Goal: Task Accomplishment & Management: Complete application form

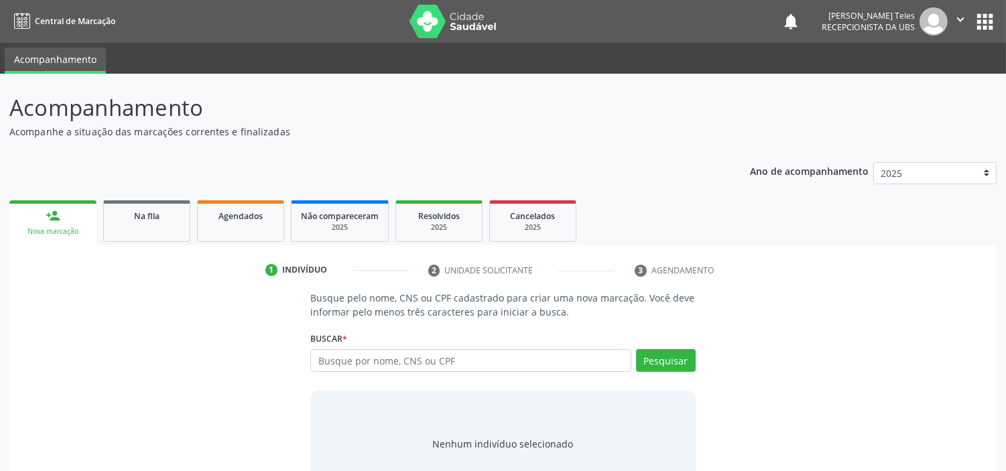
click at [62, 219] on link "person_add Nova marcação" at bounding box center [52, 222] width 87 height 45
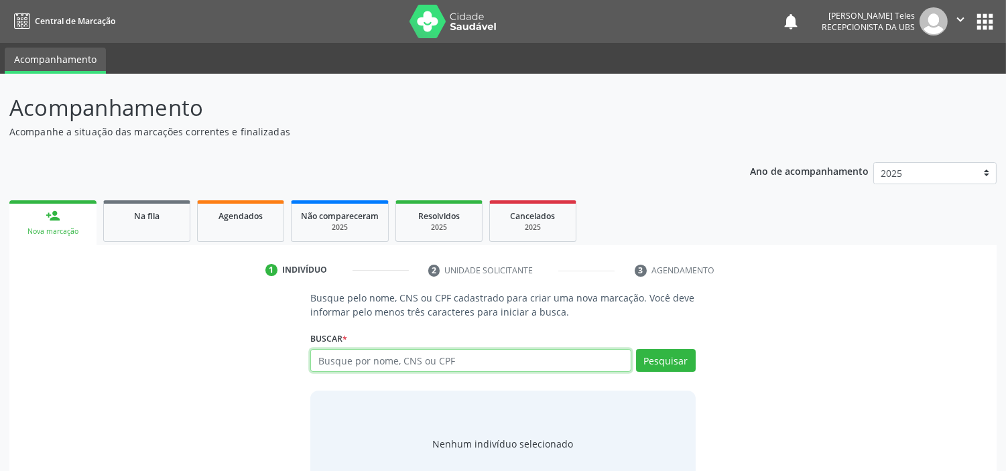
click at [340, 359] on input "text" at bounding box center [470, 360] width 321 height 23
type input "[PERSON_NAME]"
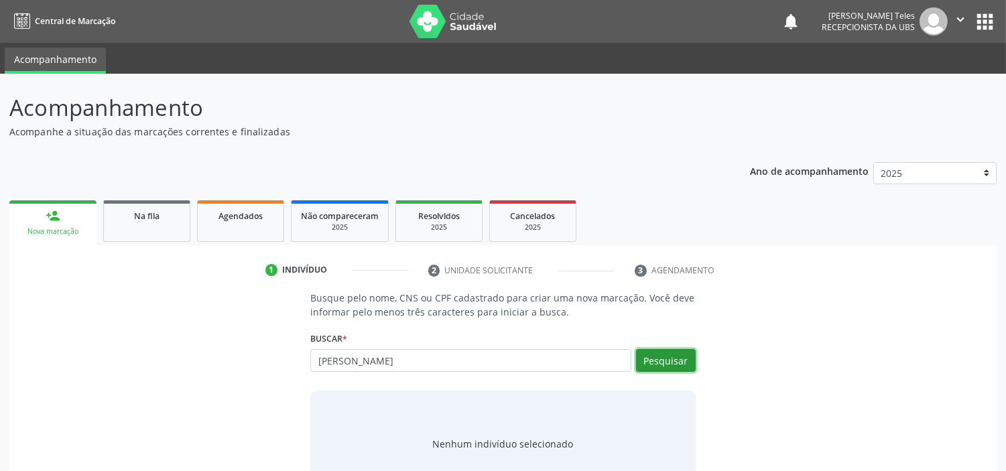
click at [645, 364] on button "Pesquisar" at bounding box center [666, 360] width 60 height 23
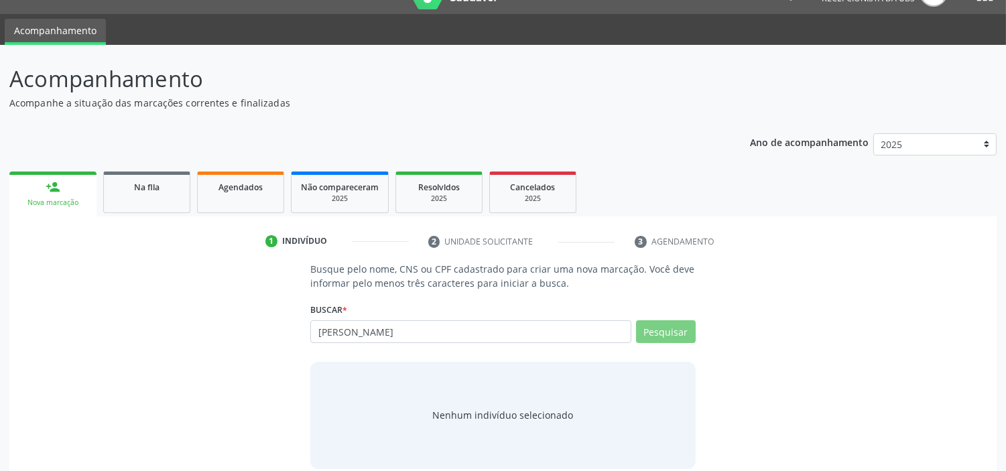
scroll to position [44, 0]
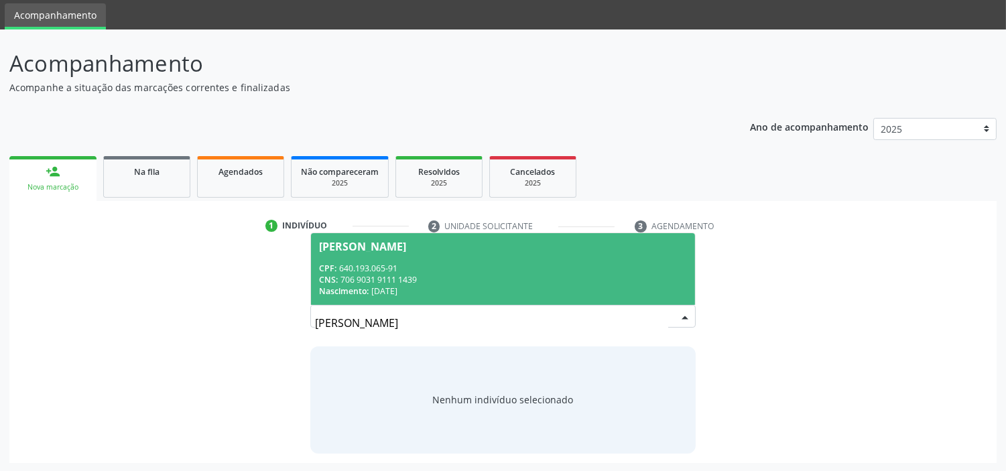
click at [554, 263] on div "CPF: 640.193.065-91" at bounding box center [502, 268] width 367 height 11
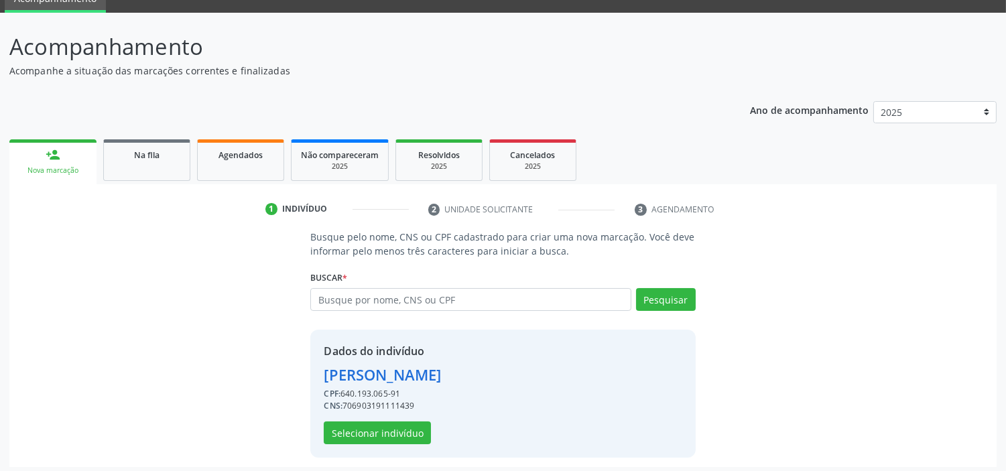
scroll to position [65, 0]
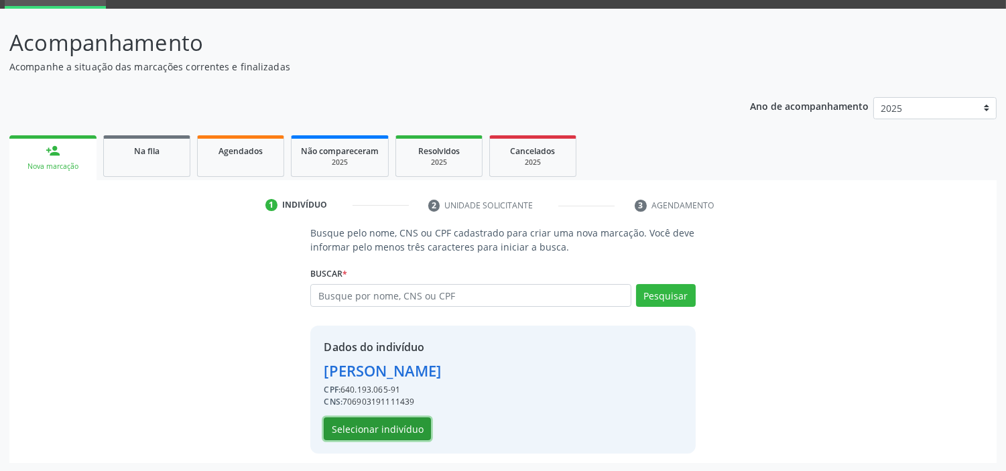
click at [401, 426] on button "Selecionar indivíduo" at bounding box center [377, 429] width 107 height 23
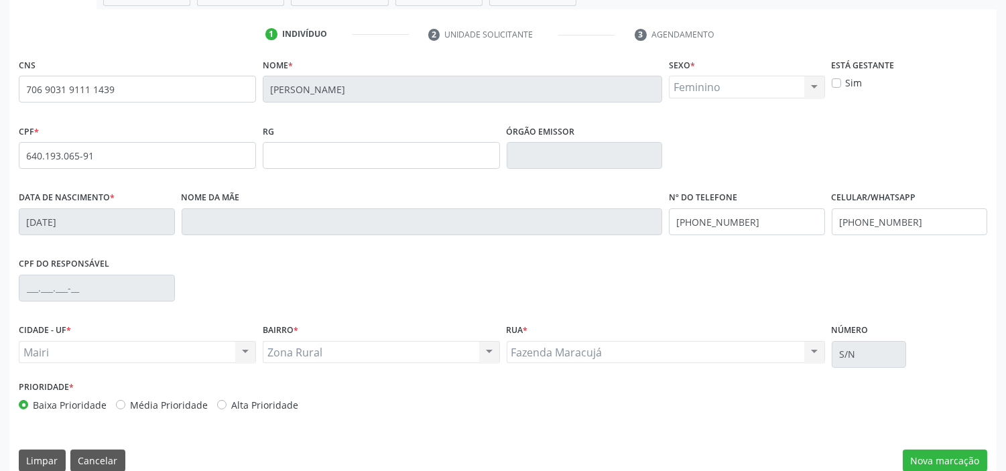
scroll to position [255, 0]
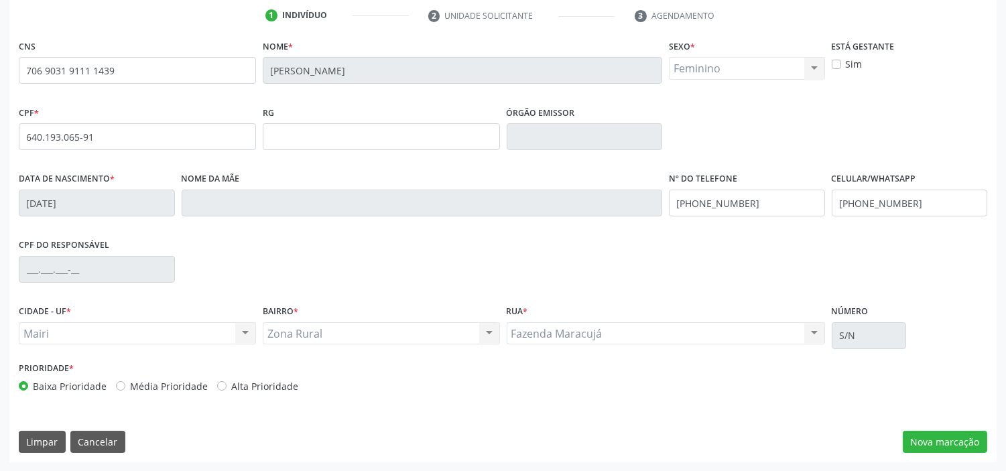
click at [130, 388] on label "Média Prioridade" at bounding box center [169, 387] width 78 height 14
click at [118, 388] on input "Média Prioridade" at bounding box center [120, 386] width 9 height 12
radio input "true"
click at [949, 443] on button "Nova marcação" at bounding box center [945, 442] width 84 height 23
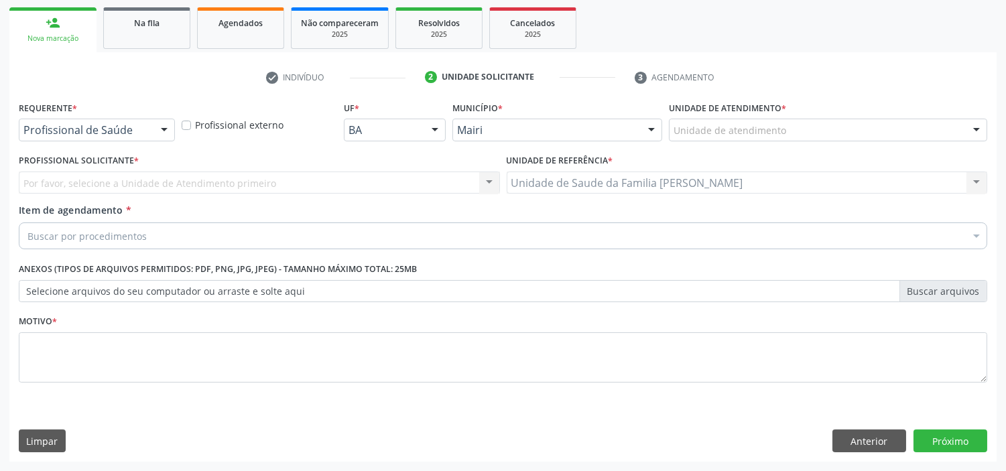
scroll to position [192, 0]
click at [970, 133] on div at bounding box center [977, 131] width 20 height 23
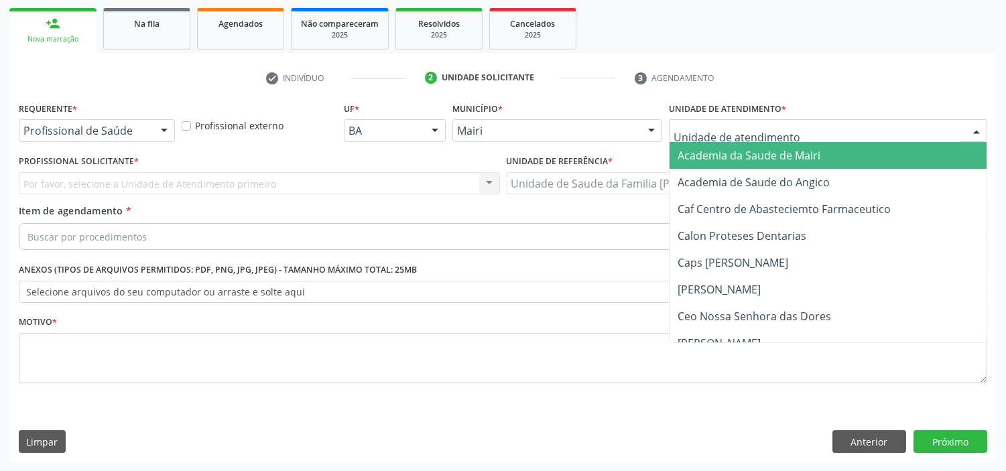
click at [869, 132] on input "text" at bounding box center [817, 137] width 286 height 27
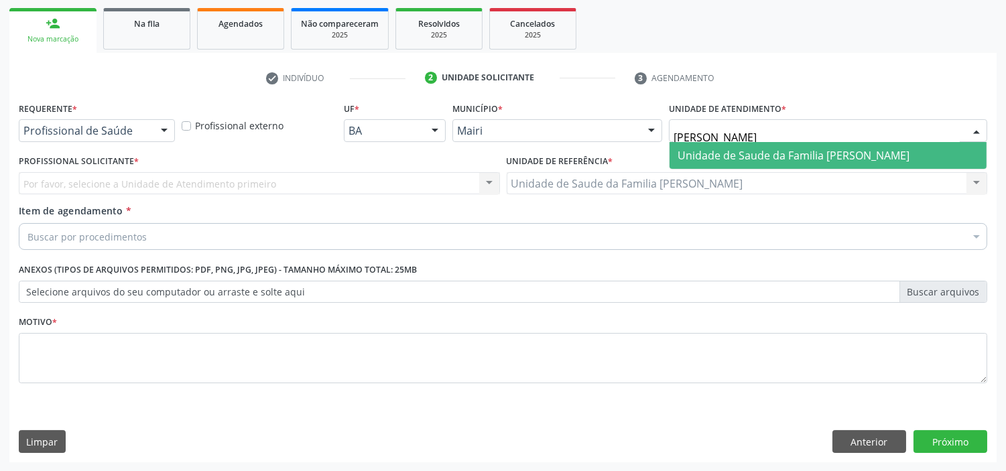
type input "jonat"
click at [819, 152] on span "Unidade de Saude da Familia [PERSON_NAME]" at bounding box center [794, 155] width 232 height 15
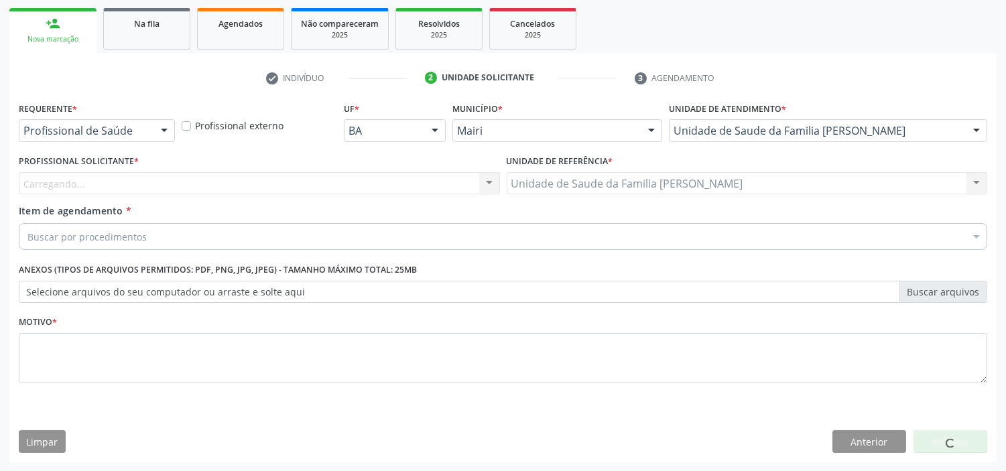
click at [361, 177] on div "Carregando... Nenhum resultado encontrado para: " " Não há nenhuma opção para s…" at bounding box center [259, 183] width 481 height 23
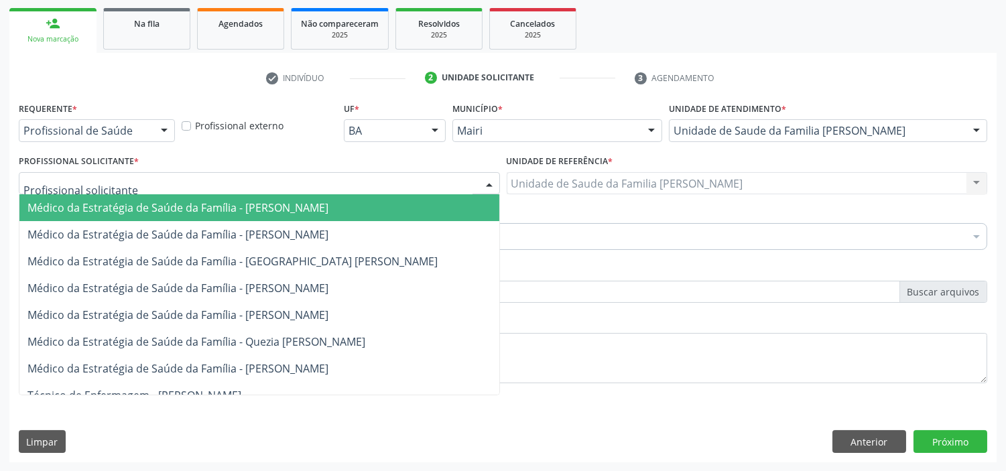
drag, startPoint x: 360, startPoint y: 178, endPoint x: 351, endPoint y: 189, distance: 14.8
click at [358, 179] on div at bounding box center [259, 183] width 481 height 23
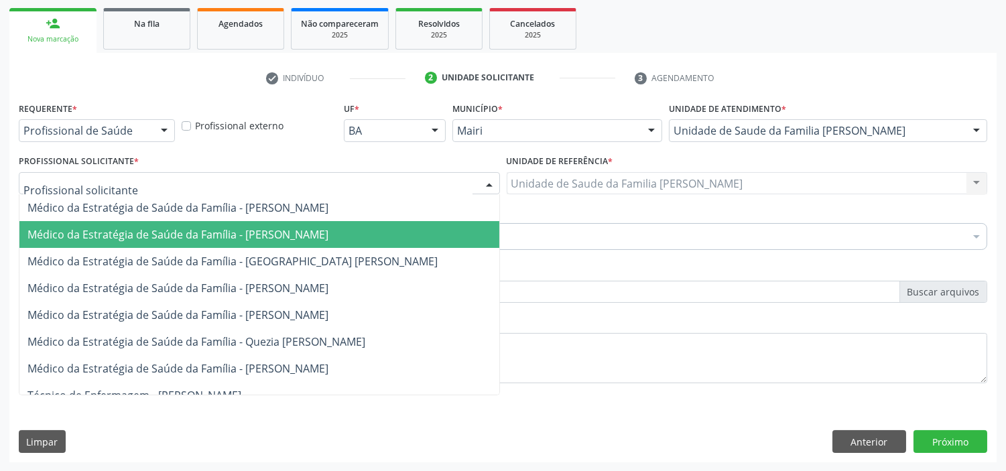
click at [272, 243] on span "Médico da Estratégia de Saúde da Família - [PERSON_NAME]" at bounding box center [259, 234] width 480 height 27
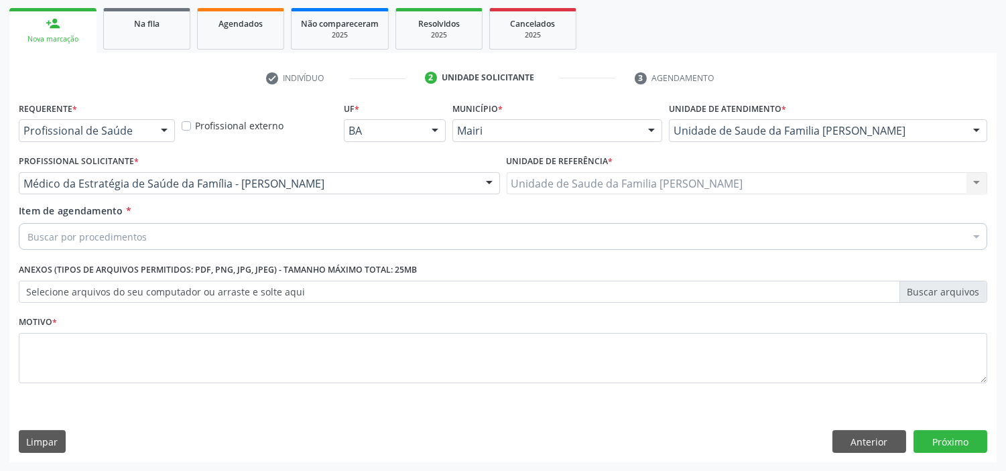
click at [558, 231] on div "Buscar por procedimentos" at bounding box center [503, 236] width 969 height 27
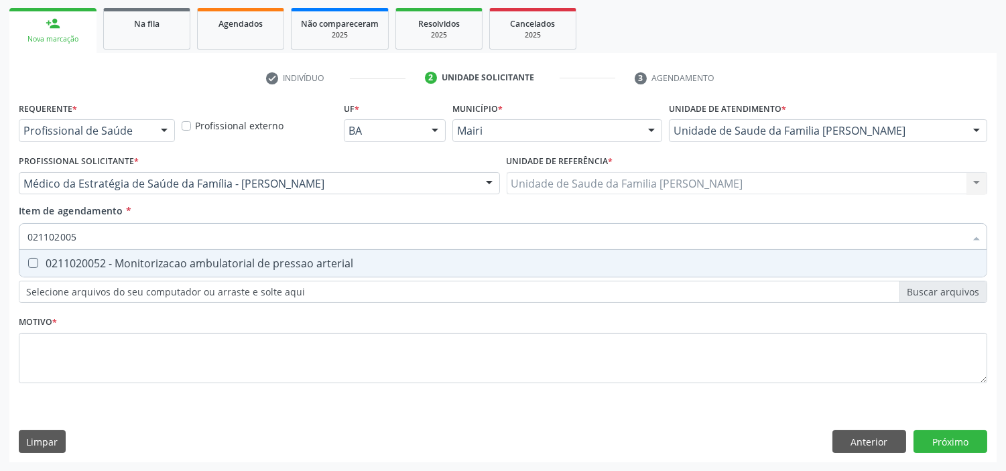
type input "0211020052"
drag, startPoint x: 390, startPoint y: 264, endPoint x: 339, endPoint y: 332, distance: 85.2
click at [390, 264] on div "0211020052 - Monitorizacao ambulatorial de pressao arterial" at bounding box center [502, 263] width 951 height 11
checkbox arterial "true"
type input "0211020052"
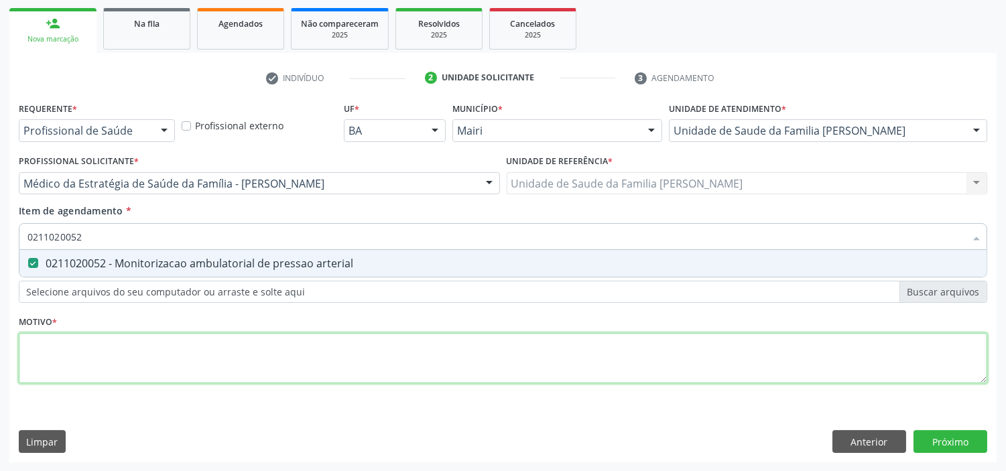
click at [329, 338] on div "Requerente * Profissional de Saúde Profissional de Saúde Paciente Nenhum result…" at bounding box center [503, 251] width 969 height 304
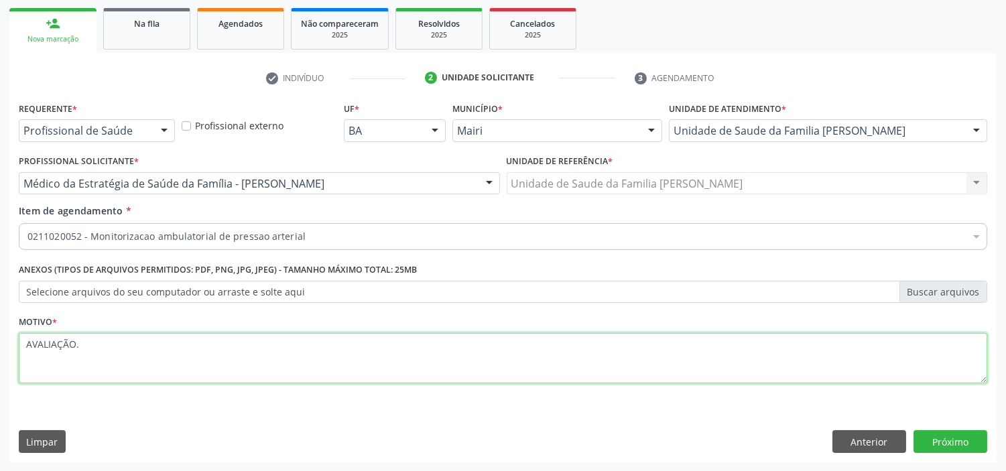
type textarea "AVALIAÇÃO."
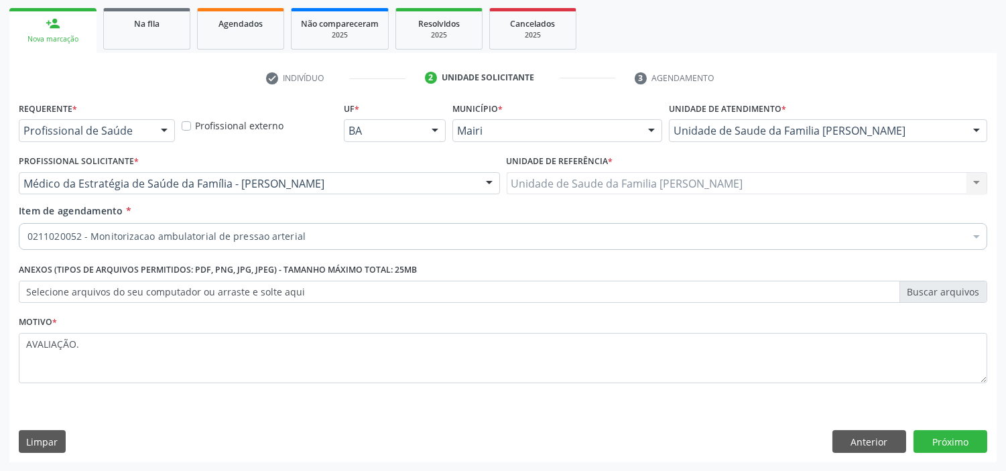
click at [341, 228] on div "0211020052 - Monitorizacao ambulatorial de pressao arterial" at bounding box center [503, 236] width 969 height 27
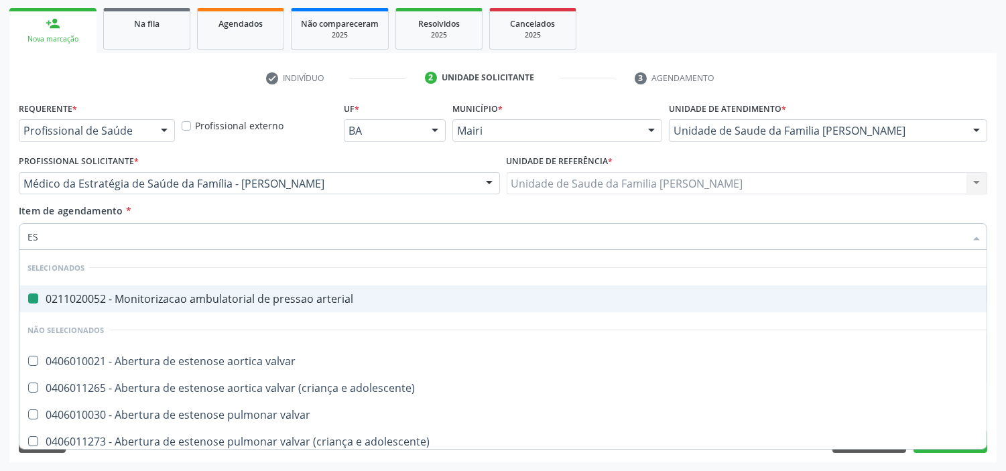
type input "ESO"
checkbox arterial "false"
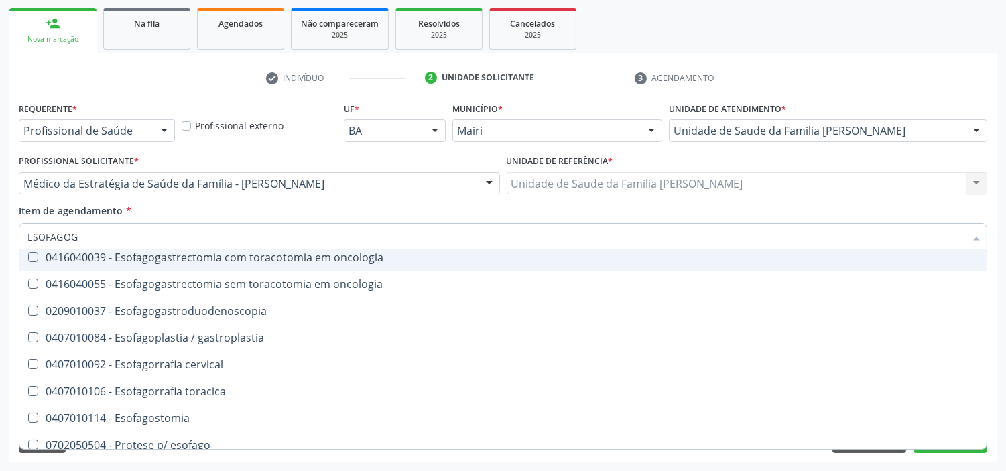
scroll to position [0, 0]
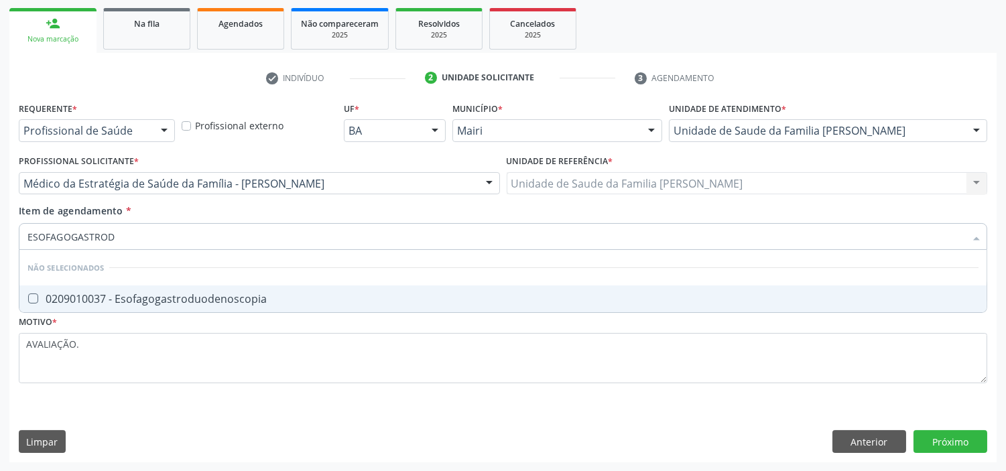
type input "ESOFAGOGASTRODU"
click at [34, 298] on Esofagogastroduodenoscopia at bounding box center [33, 299] width 10 height 10
click at [28, 298] on Esofagogastroduodenoscopia "checkbox" at bounding box center [23, 298] width 9 height 9
checkbox Esofagogastroduodenoscopia "true"
click at [343, 318] on div "Requerente * Profissional de Saúde Profissional de Saúde Paciente Nenhum result…" at bounding box center [503, 251] width 969 height 304
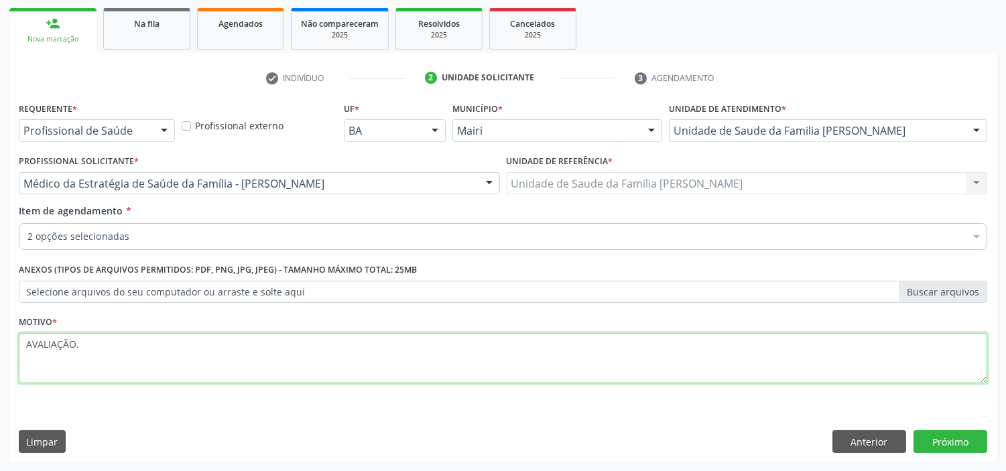
click at [101, 343] on textarea "AVALIAÇÃO." at bounding box center [503, 358] width 969 height 51
click at [24, 347] on textarea "AVALIAÇÃO." at bounding box center [503, 358] width 969 height 51
click at [121, 341] on textarea "MAPA: AVALIAÇÃO." at bounding box center [503, 358] width 969 height 51
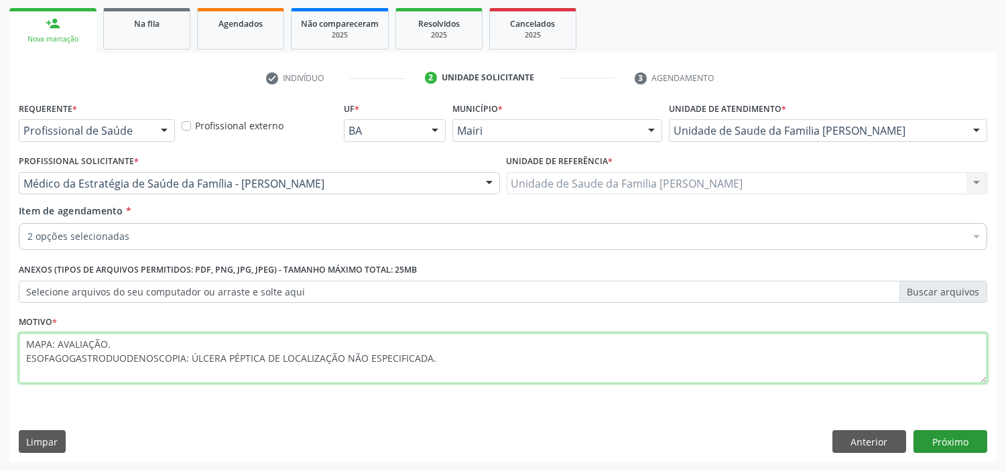
type textarea "MAPA: AVALIAÇÃO. ESOFAGOGASTRODUODENOSCOPIA: ÚLCERA PÉPTICA DE LOCALIZAÇÃO NÃO …"
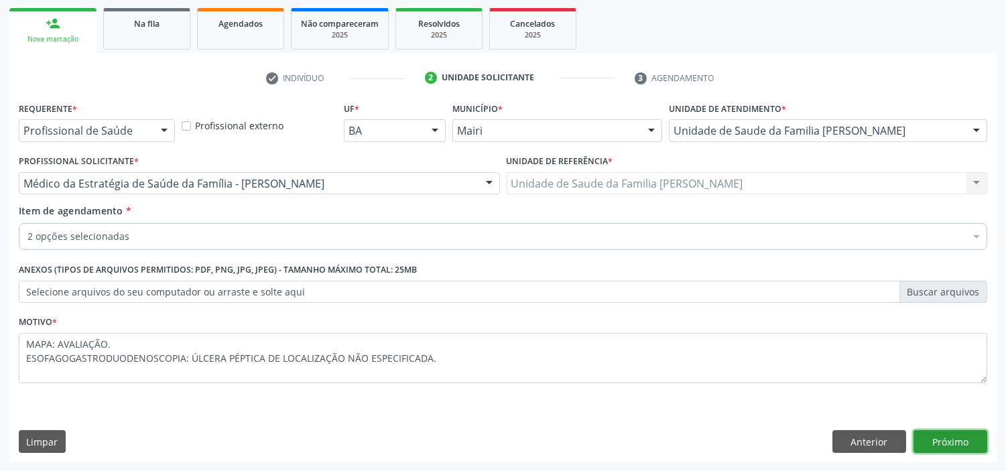
click at [944, 439] on button "Próximo" at bounding box center [951, 441] width 74 height 23
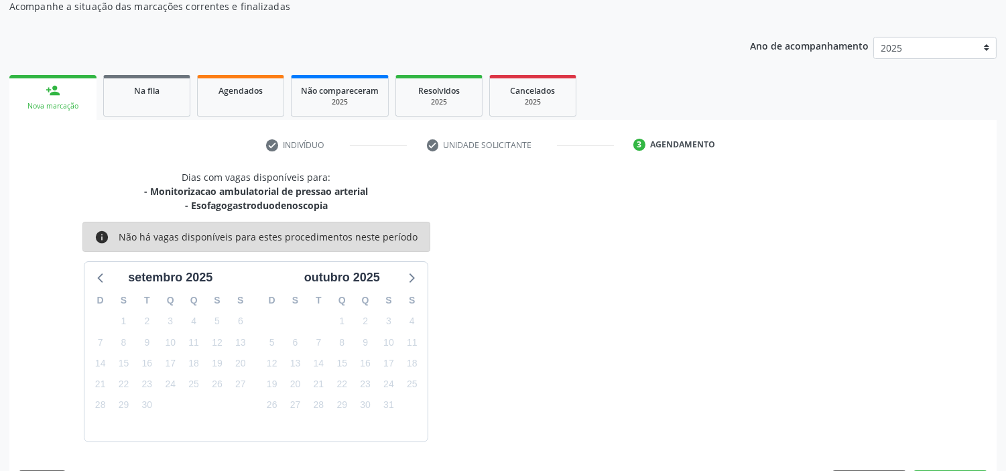
scroll to position [165, 0]
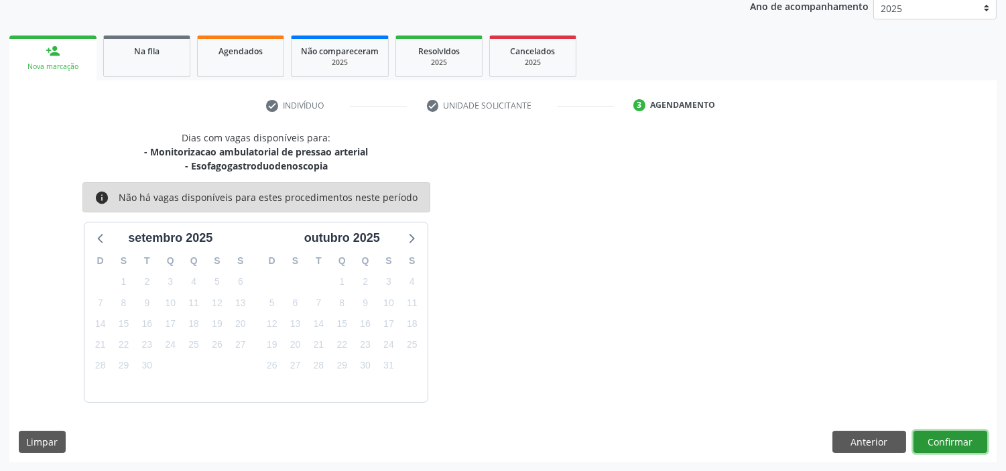
click at [953, 431] on button "Confirmar" at bounding box center [951, 442] width 74 height 23
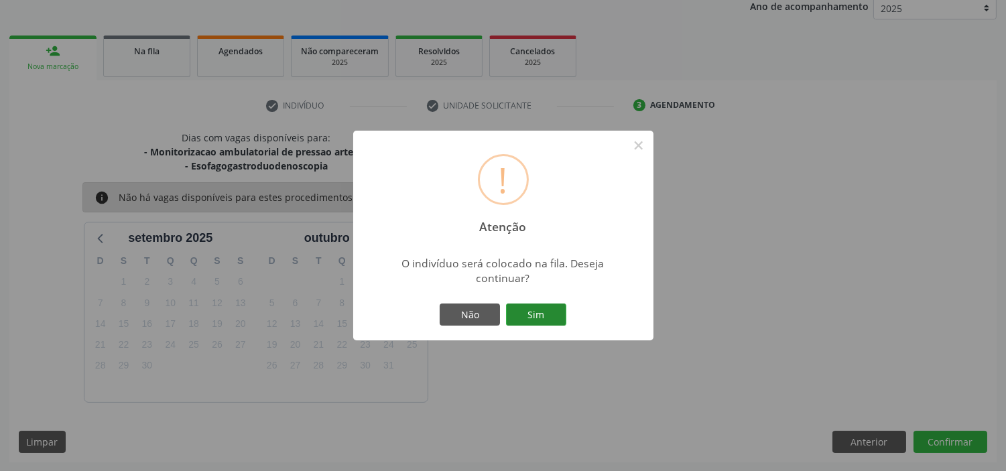
click at [548, 316] on button "Sim" at bounding box center [536, 315] width 60 height 23
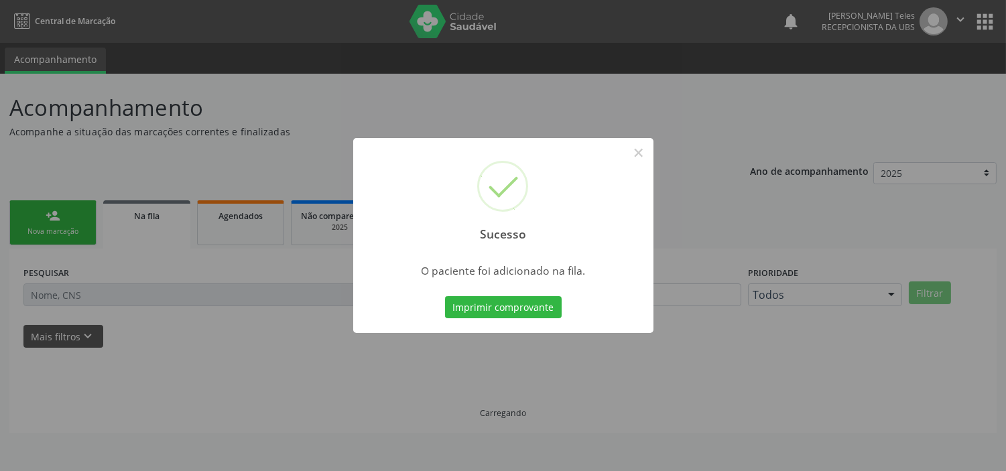
scroll to position [0, 0]
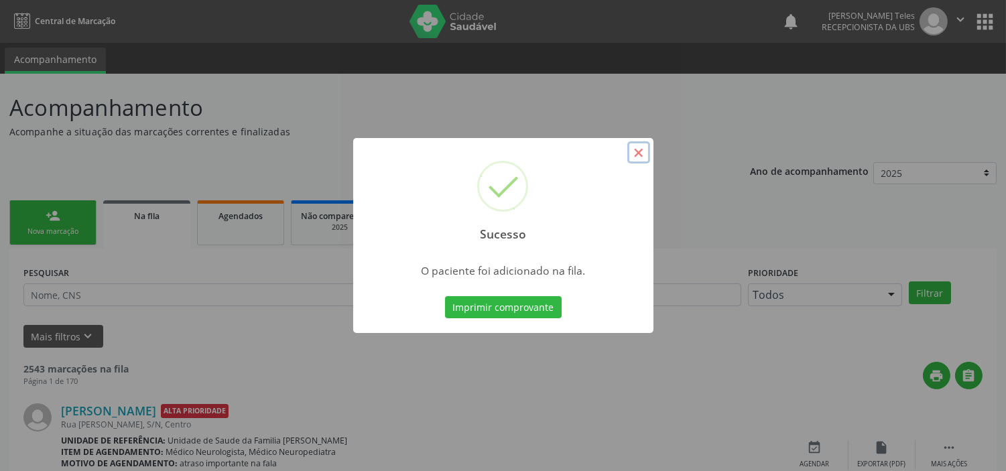
click at [644, 145] on button "×" at bounding box center [639, 152] width 23 height 23
